Goal: Complete application form

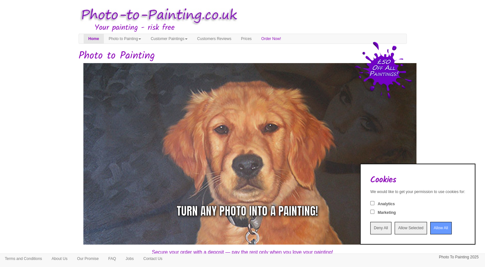
click at [430, 225] on input "Allow All" at bounding box center [440, 228] width 21 height 12
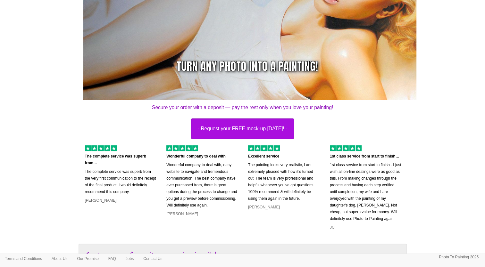
scroll to position [168, 0]
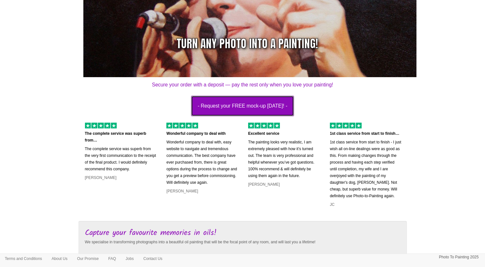
click at [266, 108] on button "- Request your FREE mock-up today! -" at bounding box center [242, 106] width 103 height 21
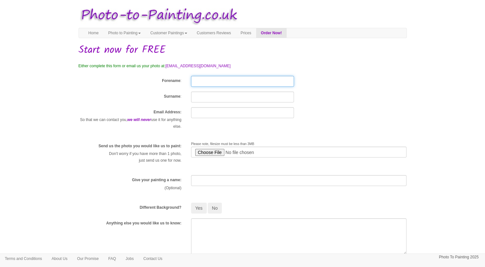
click at [203, 82] on input "Forename" at bounding box center [242, 81] width 103 height 11
type input "[PERSON_NAME]"
click at [205, 98] on input "Surname" at bounding box center [242, 97] width 103 height 11
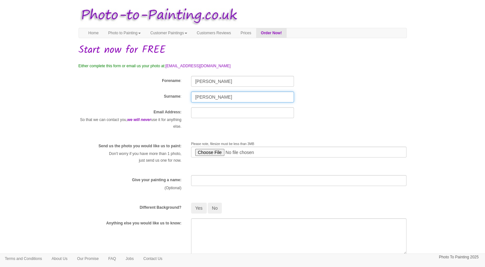
type input "[PERSON_NAME]"
click at [204, 111] on input "text" at bounding box center [242, 112] width 103 height 11
type input "[EMAIL_ADDRESS][DOMAIN_NAME]"
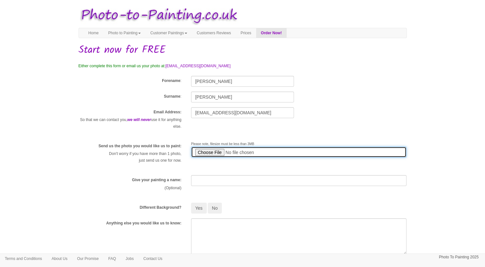
click at [217, 152] on input "file" at bounding box center [299, 152] width 216 height 11
type input "C:\fakepath\20240802_163318.jpg"
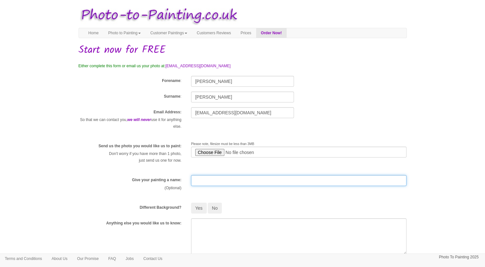
click at [229, 179] on input "text" at bounding box center [299, 180] width 216 height 11
type input "m"
type input "My sons"
click at [216, 208] on button "No" at bounding box center [215, 208] width 14 height 11
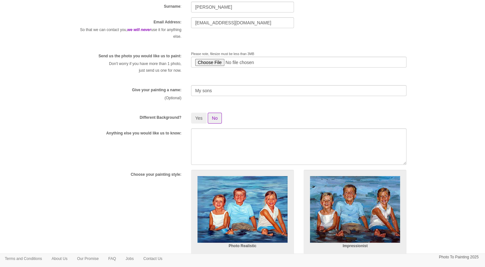
scroll to position [99, 0]
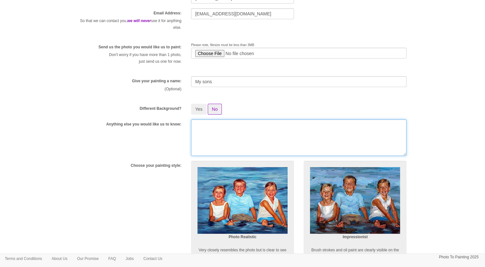
click at [360, 134] on textarea at bounding box center [299, 137] width 216 height 37
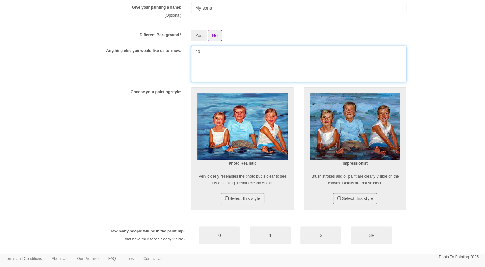
scroll to position [169, 0]
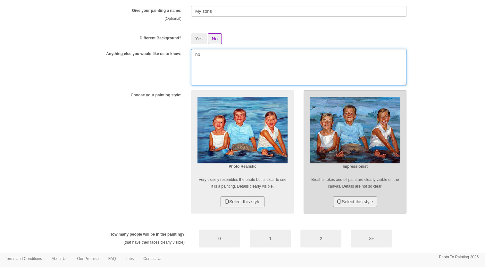
type textarea "no"
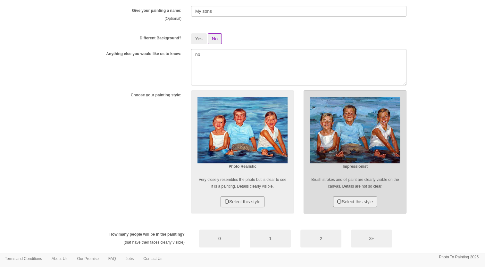
click at [316, 119] on img at bounding box center [355, 130] width 90 height 67
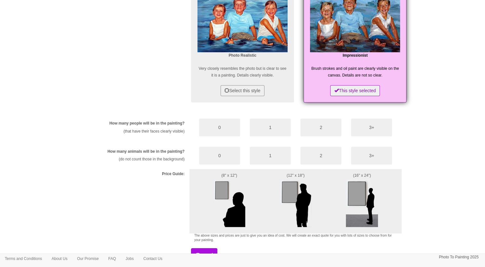
scroll to position [282, 0]
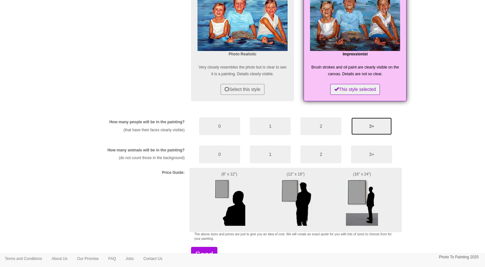
click at [358, 127] on button "3+" at bounding box center [371, 126] width 41 height 18
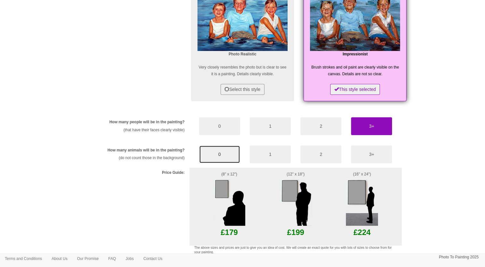
click at [228, 151] on button "0" at bounding box center [219, 154] width 41 height 18
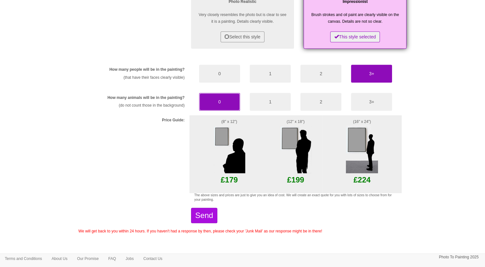
scroll to position [341, 0]
